Goal: Task Accomplishment & Management: Use online tool/utility

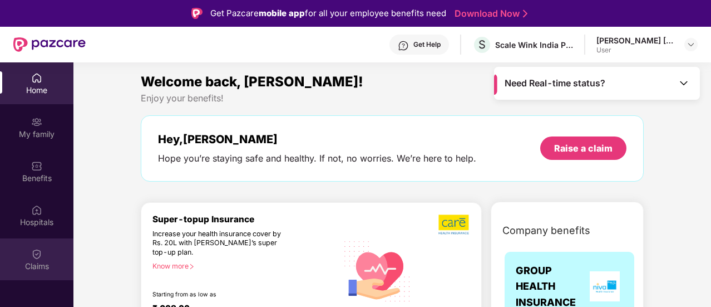
click at [33, 267] on div "Claims" at bounding box center [36, 265] width 73 height 11
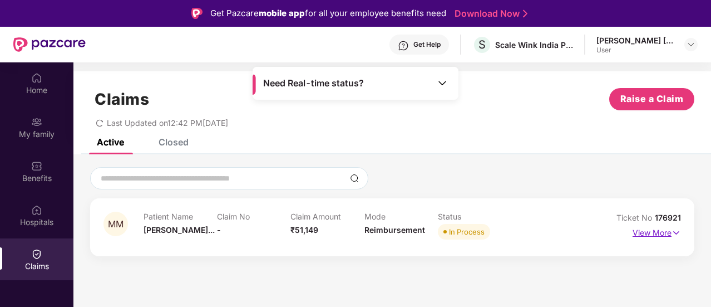
click at [672, 230] on img at bounding box center [676, 233] width 9 height 12
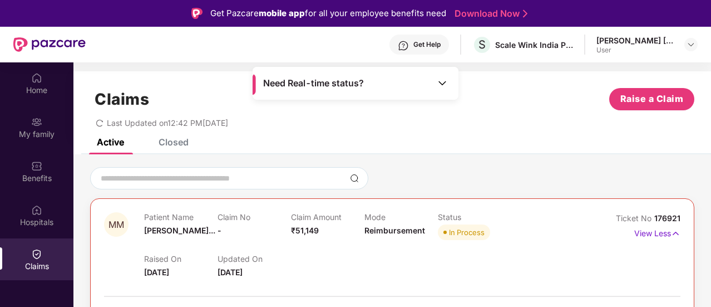
drag, startPoint x: 709, startPoint y: 85, endPoint x: 712, endPoint y: 105, distance: 20.2
click at [711, 105] on html "Get Pazcare mobile app for all your employee benefits need Download Now Get Hel…" at bounding box center [355, 153] width 711 height 307
click at [357, 86] on span "Need Real-time status?" at bounding box center [313, 83] width 101 height 12
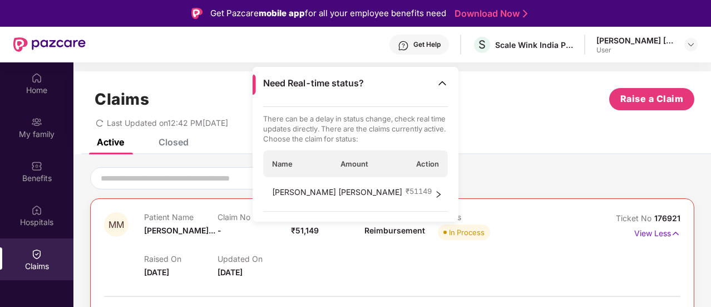
click at [441, 199] on span "right" at bounding box center [439, 194] width 8 height 17
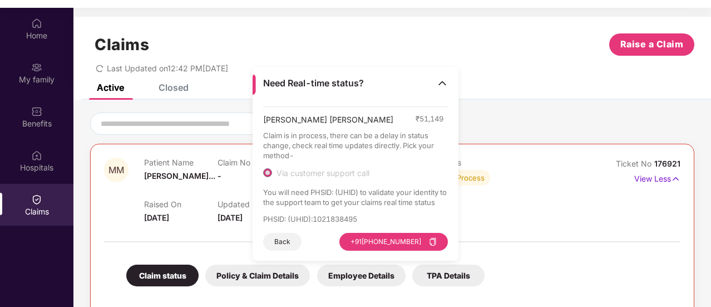
scroll to position [62, 0]
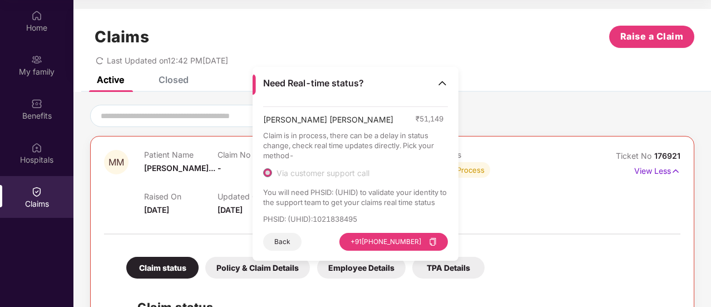
click at [503, 44] on div "Claims Raise a Claim" at bounding box center [392, 37] width 604 height 22
